Goal: Task Accomplishment & Management: Manage account settings

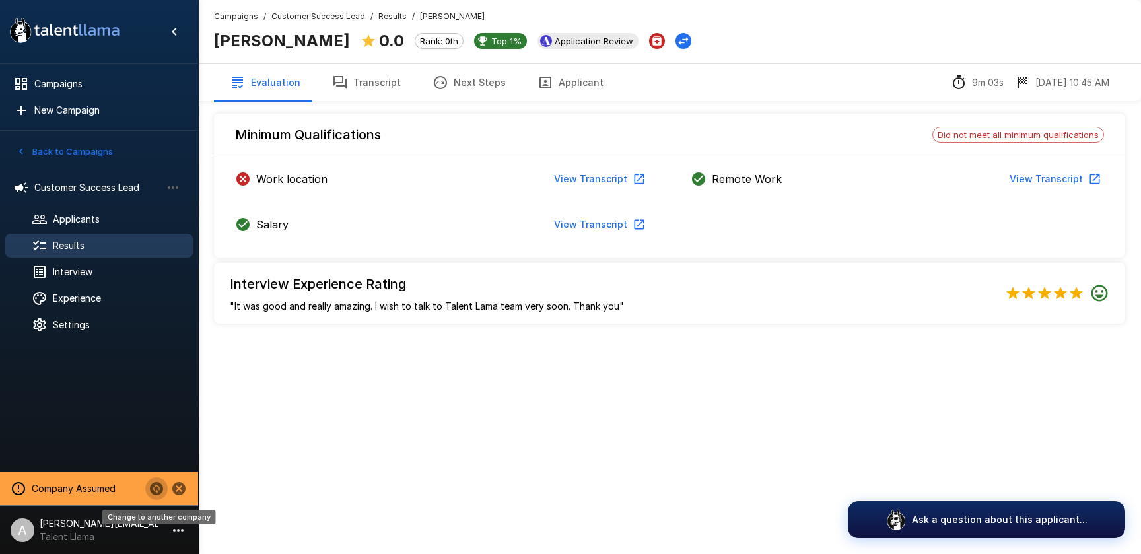
click at [153, 490] on icon "Change to another company" at bounding box center [156, 488] width 13 height 13
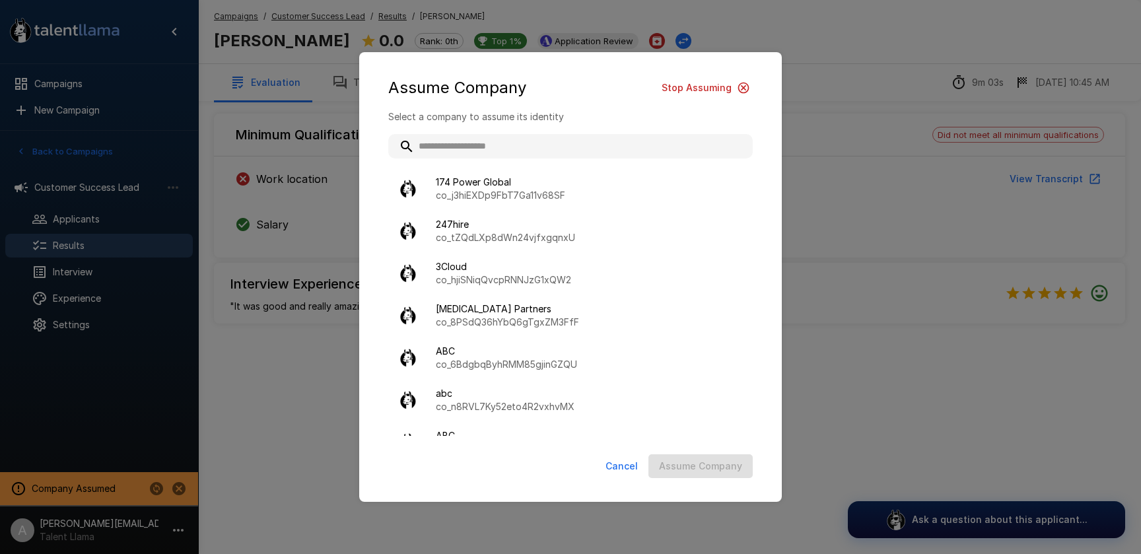
click at [521, 143] on input "text" at bounding box center [570, 146] width 364 height 24
click at [850, 93] on div "Assume Company Stop Assuming Select a company to assume its identity 174 Power …" at bounding box center [570, 277] width 1141 height 554
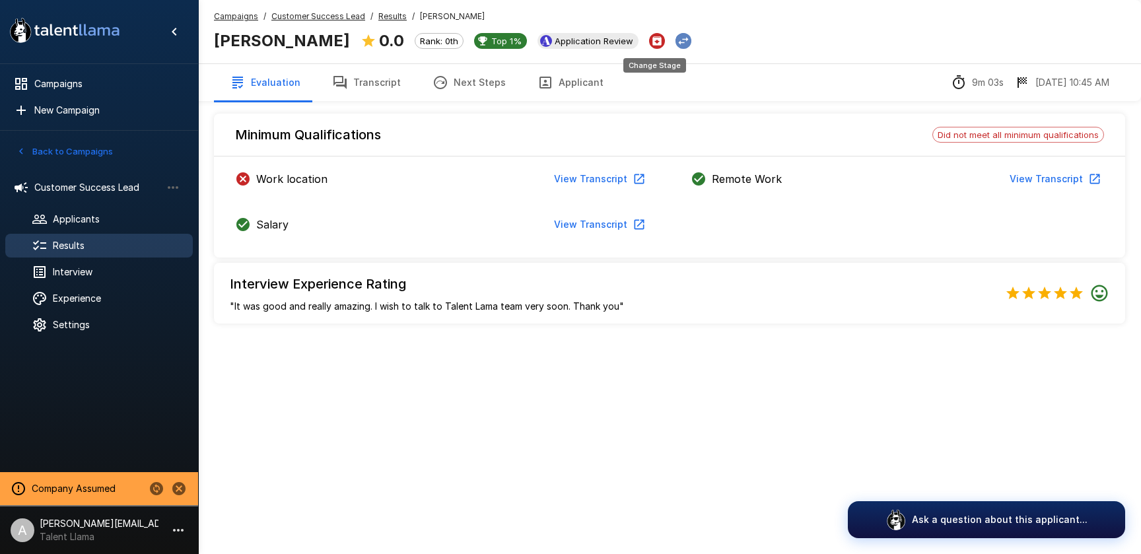
click at [677, 42] on icon "Change Stage" at bounding box center [683, 40] width 13 height 13
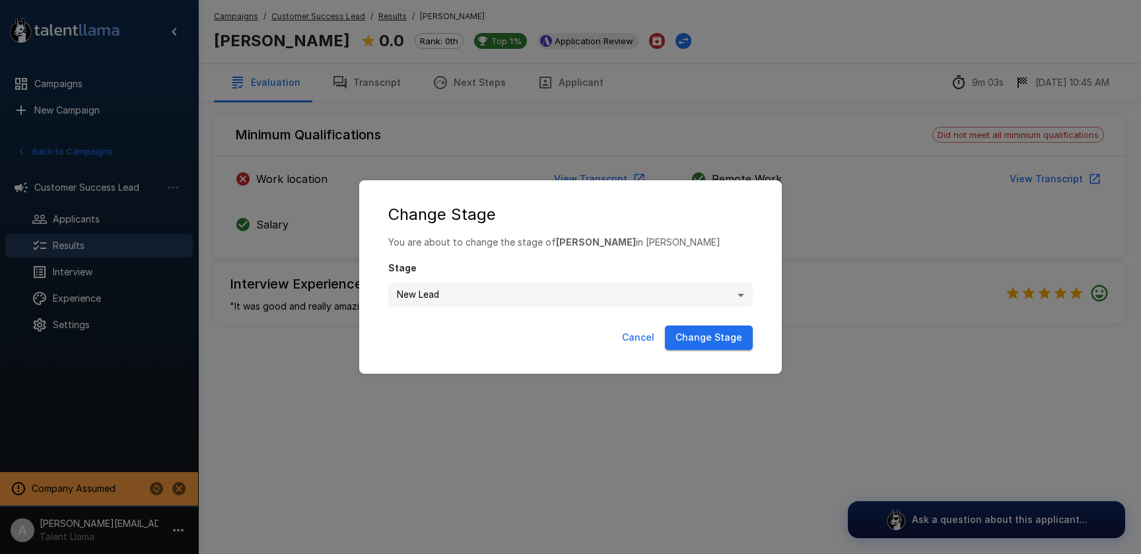
click at [625, 337] on button "Cancel" at bounding box center [638, 337] width 43 height 24
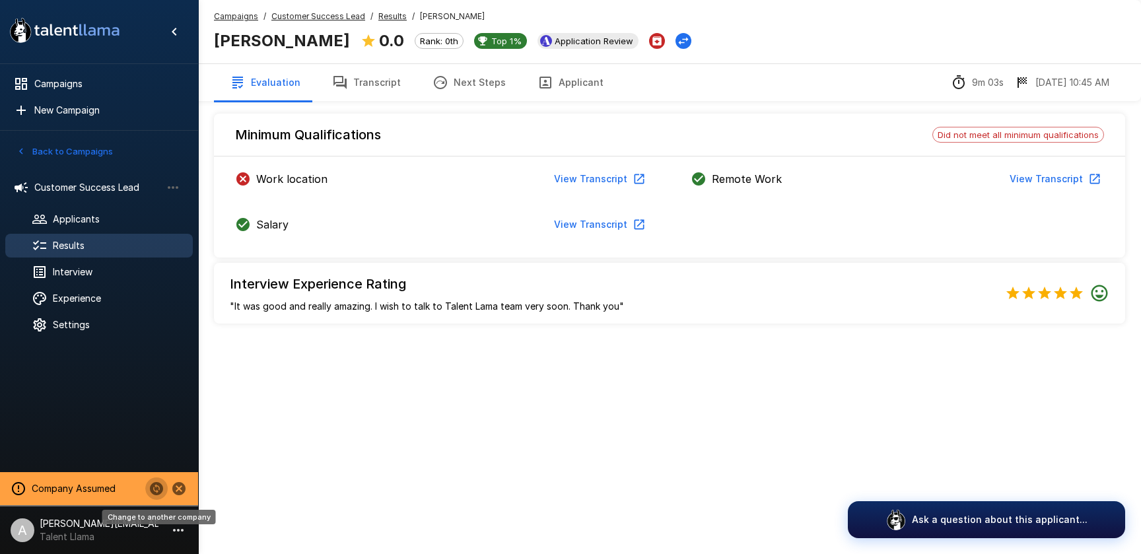
click at [154, 488] on icon "Change to another company" at bounding box center [156, 488] width 13 height 13
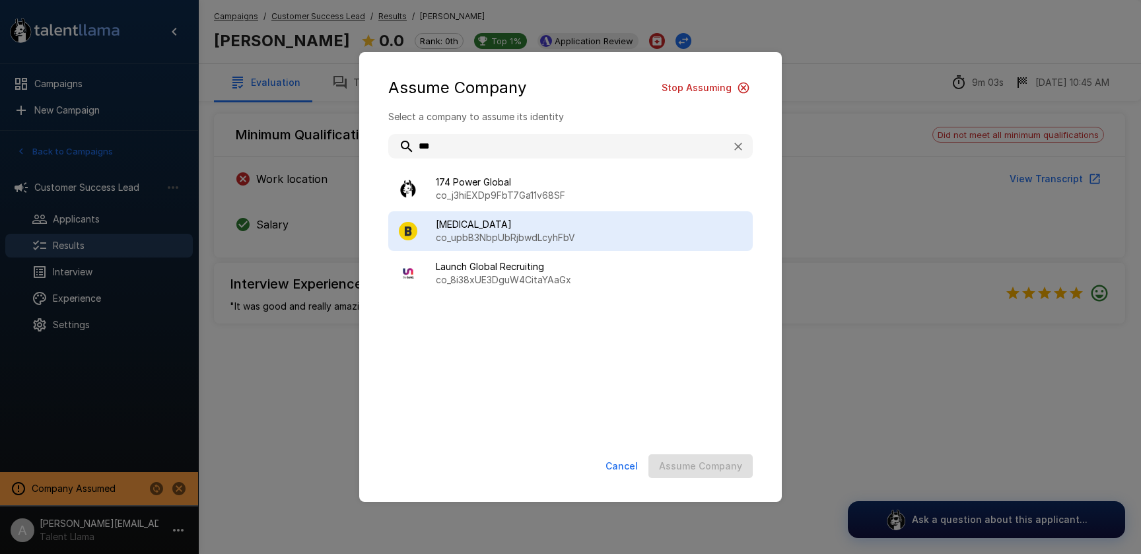
type input "***"
click at [498, 224] on span "[MEDICAL_DATA]" at bounding box center [589, 224] width 306 height 13
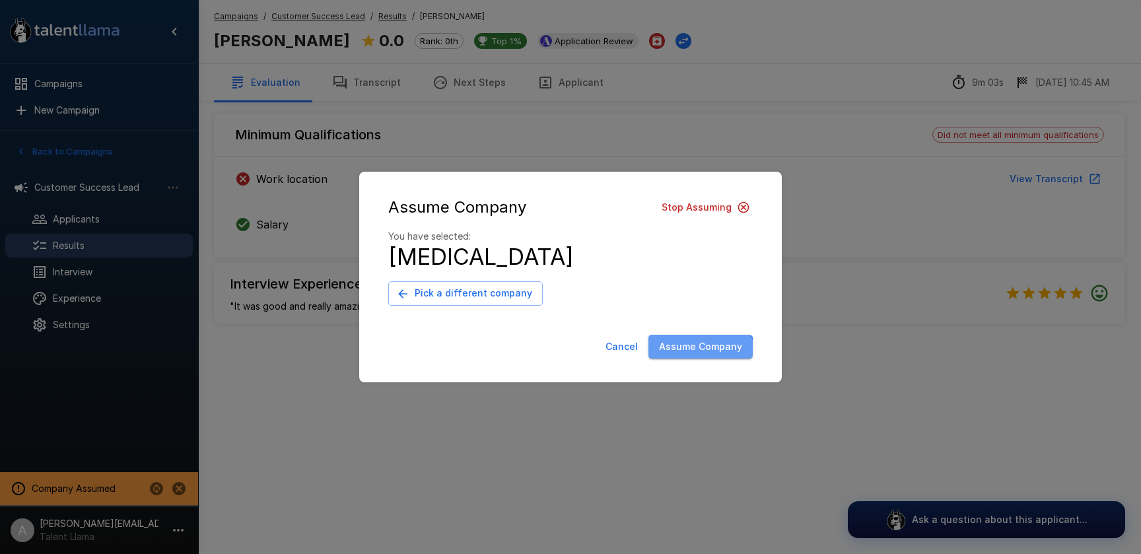
click at [698, 353] on button "Assume Company" at bounding box center [700, 347] width 104 height 24
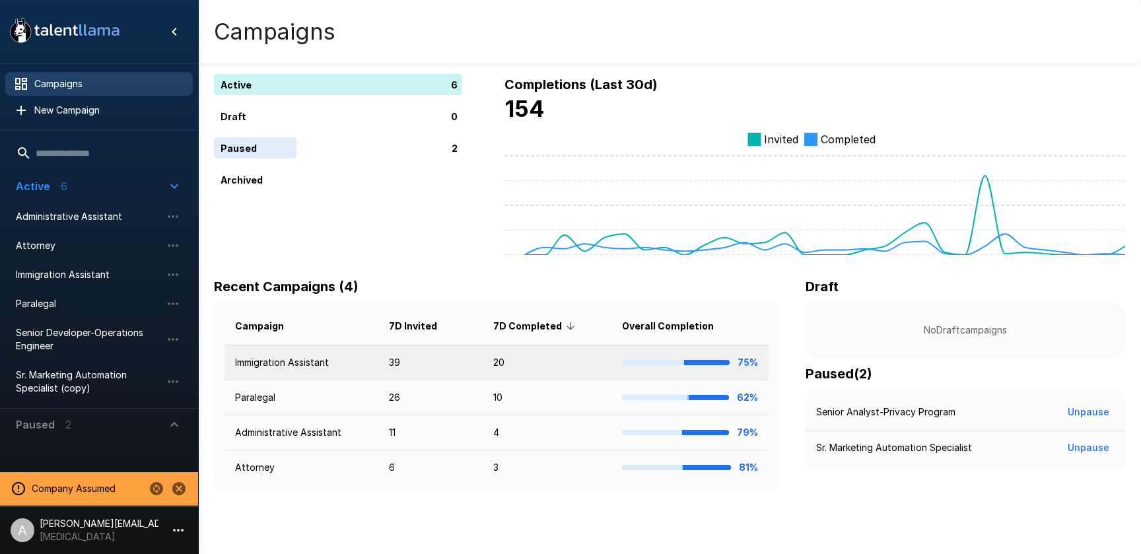
click at [345, 365] on td "Immigration Assistant" at bounding box center [301, 362] width 154 height 35
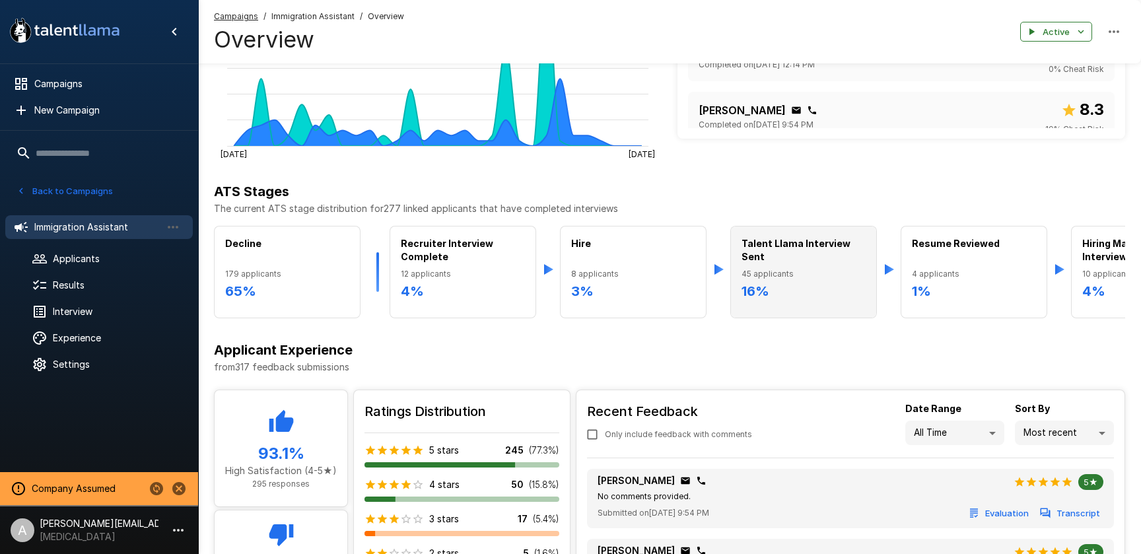
scroll to position [336, 0]
